Goal: Navigation & Orientation: Find specific page/section

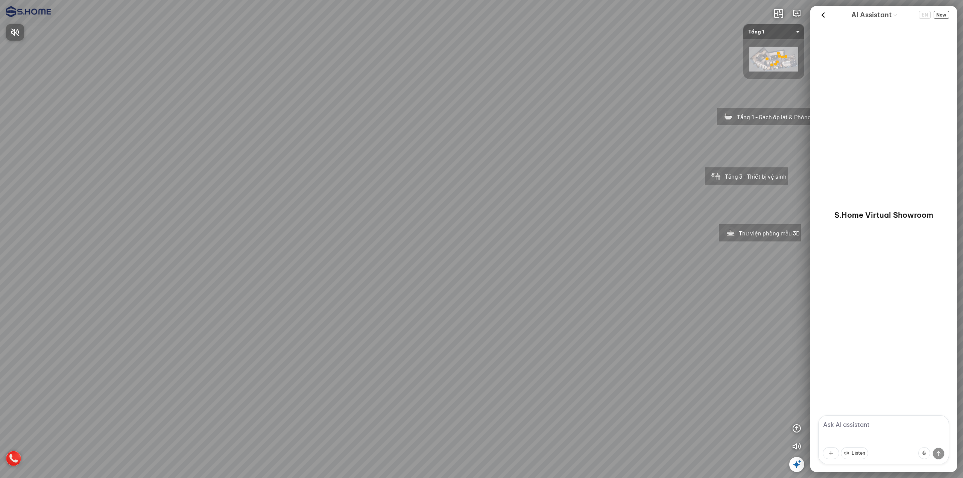
click at [587, 215] on div at bounding box center [481, 239] width 963 height 478
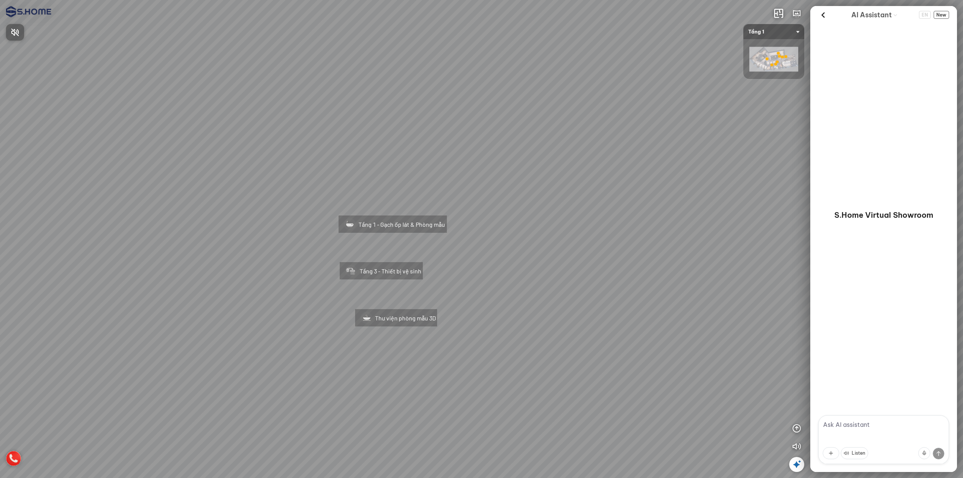
click at [662, 204] on div at bounding box center [481, 239] width 963 height 478
click at [235, 91] on div at bounding box center [481, 239] width 963 height 478
click at [570, 264] on div at bounding box center [481, 239] width 963 height 478
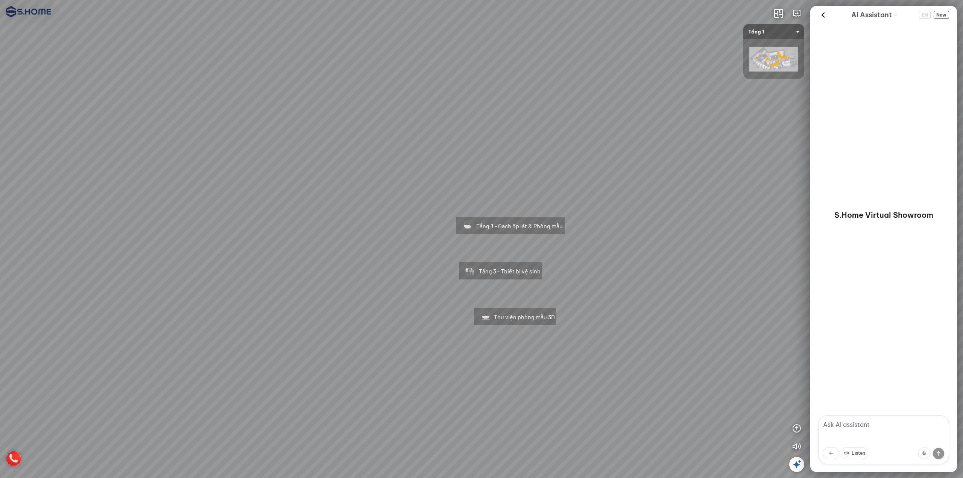
drag, startPoint x: 546, startPoint y: 249, endPoint x: 662, endPoint y: 250, distance: 116.6
click at [662, 250] on div "Tầng 1 - Gạch ốp lát & Phòng mẫu Tầng 3 - Thiết bị vệ sinh Thư viện phòng mẫu 3D" at bounding box center [481, 239] width 963 height 478
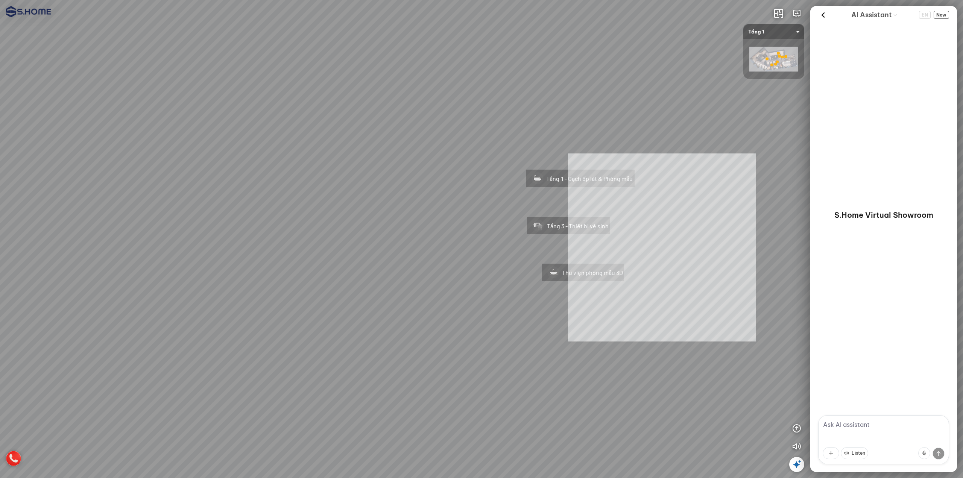
click at [676, 247] on div "Tầng 1 - Gạch ốp lát & Phòng mẫu Tầng 3 - Thiết bị vệ sinh Thư viện phòng mẫu 3…" at bounding box center [481, 239] width 963 height 478
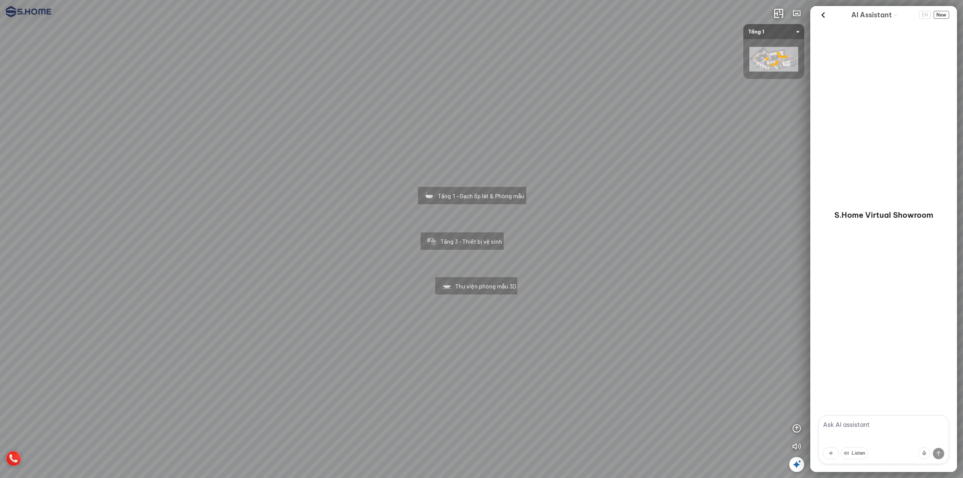
drag, startPoint x: 683, startPoint y: 245, endPoint x: 607, endPoint y: 262, distance: 77.6
click at [607, 262] on div "Tầng 1 - Gạch ốp lát & Phòng mẫu Tầng 3 - Thiết bị vệ sinh Thư viện phòng mẫu 3D" at bounding box center [481, 239] width 963 height 478
click at [15, 455] on img at bounding box center [13, 458] width 15 height 15
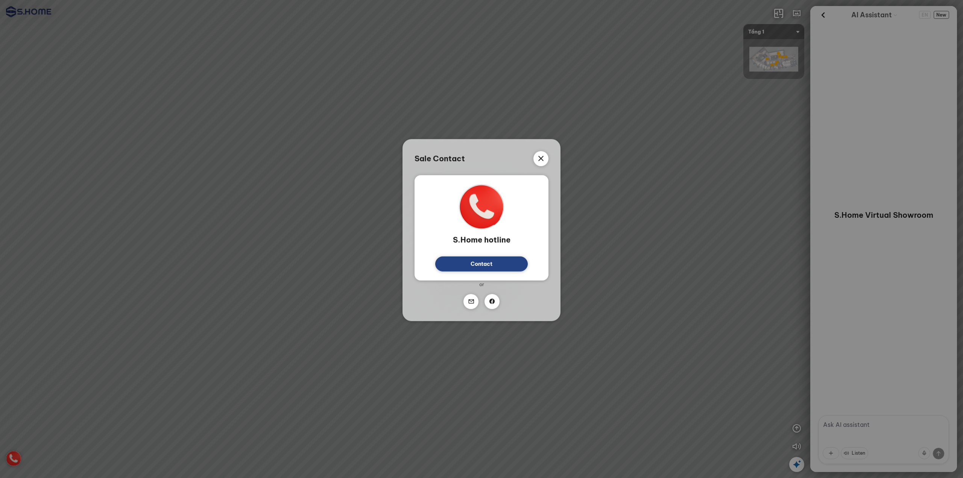
click at [246, 275] on div "Sale Contact S.Home hotline Contact Or" at bounding box center [481, 239] width 963 height 478
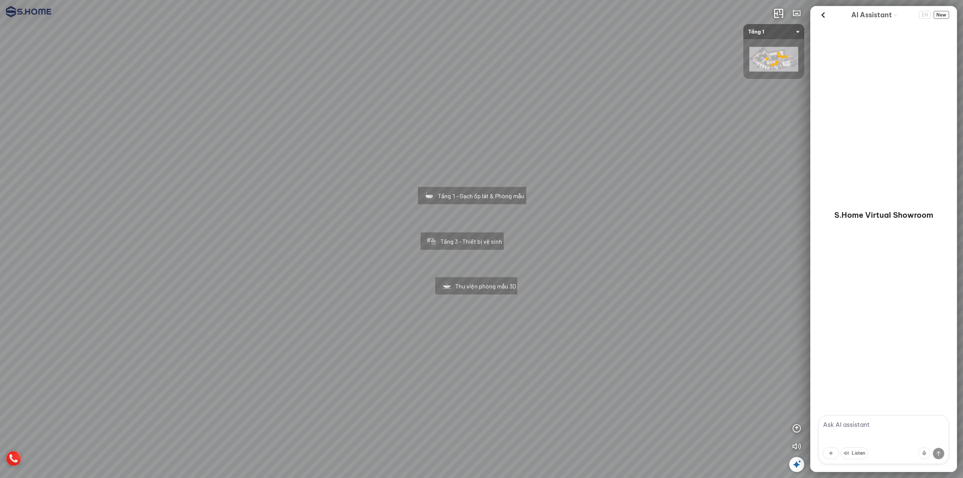
click at [477, 193] on div "Tầng 1 - Gạch ốp lát & Phòng mẫu" at bounding box center [471, 194] width 141 height 48
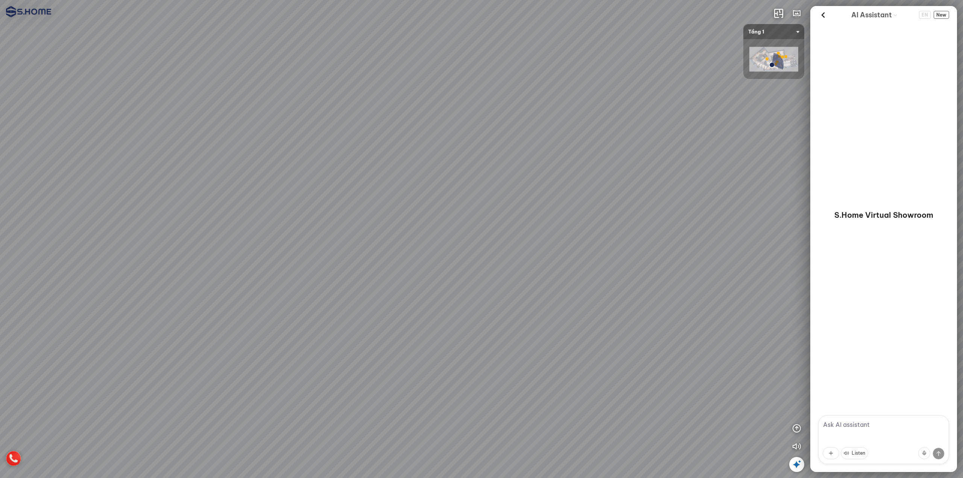
drag, startPoint x: 359, startPoint y: 233, endPoint x: 594, endPoint y: 226, distance: 235.6
click at [592, 225] on div at bounding box center [481, 239] width 963 height 478
